Goal: Information Seeking & Learning: Learn about a topic

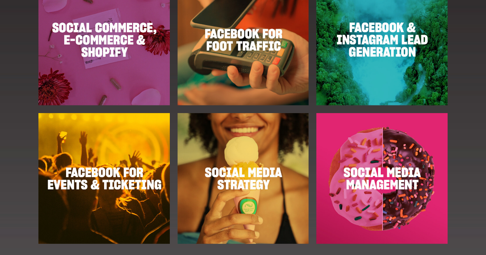
scroll to position [890, 0]
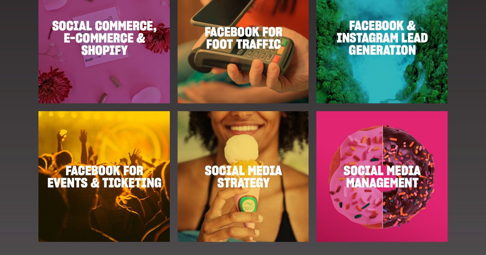
click at [119, 57] on img at bounding box center [103, 37] width 131 height 131
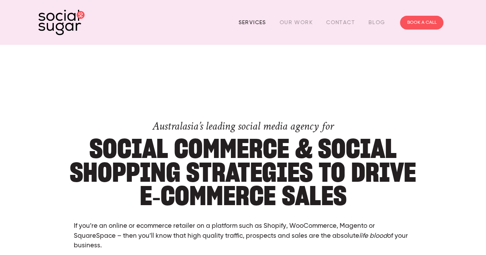
click at [260, 20] on link "Services" at bounding box center [252, 23] width 28 height 12
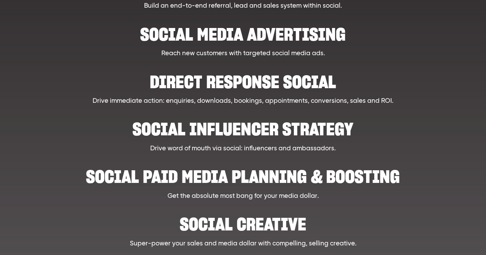
scroll to position [230, 0]
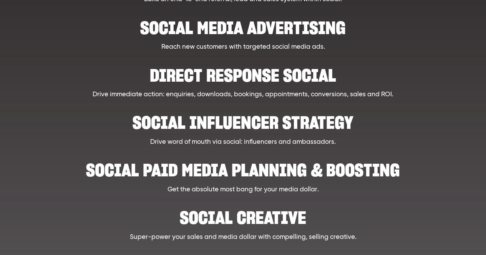
click at [247, 121] on h2 "Social influencer strategy" at bounding box center [242, 118] width 353 height 23
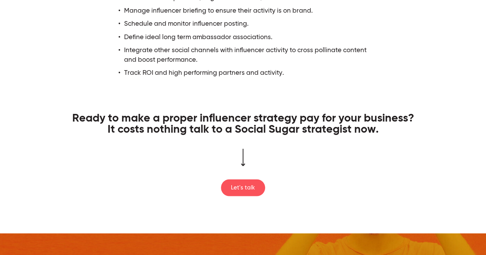
scroll to position [700, 0]
